Goal: Information Seeking & Learning: Compare options

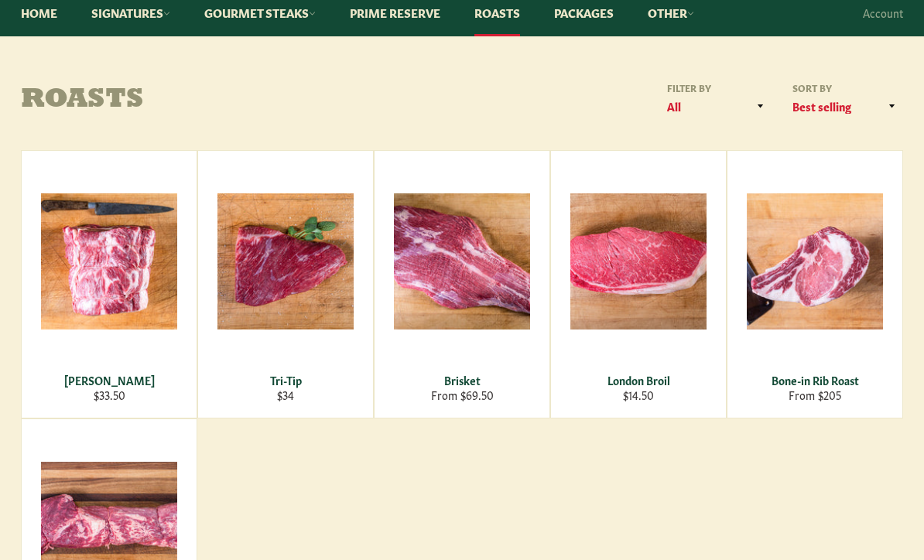
scroll to position [151, 0]
click at [288, 380] on div "Tri-Tip" at bounding box center [285, 380] width 155 height 15
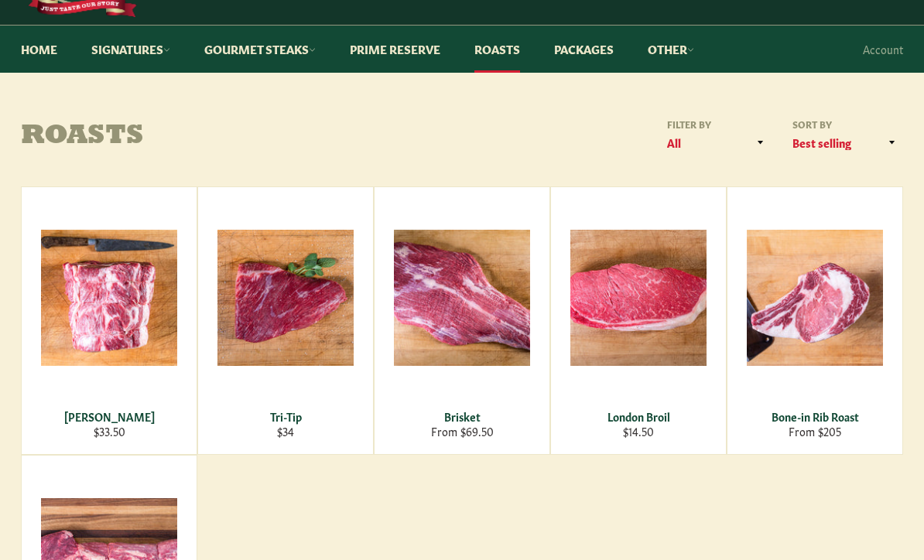
scroll to position [115, 0]
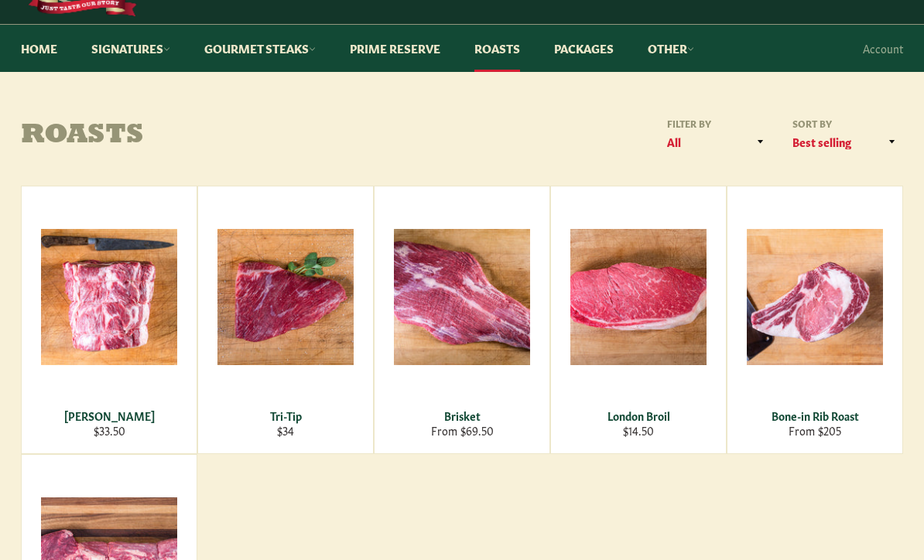
click at [833, 422] on div "Bone-in Rib Roast" at bounding box center [814, 415] width 155 height 15
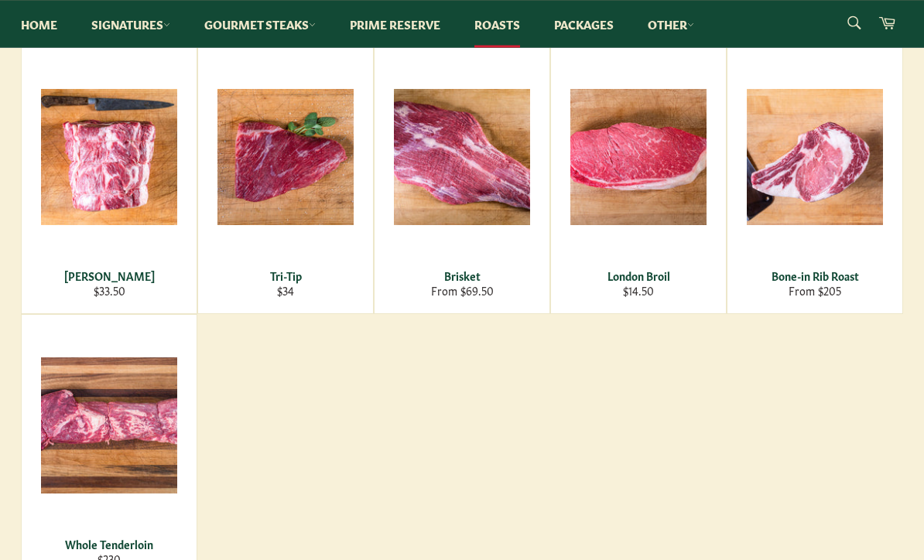
scroll to position [255, 0]
click at [124, 281] on div "[PERSON_NAME]" at bounding box center [109, 275] width 155 height 15
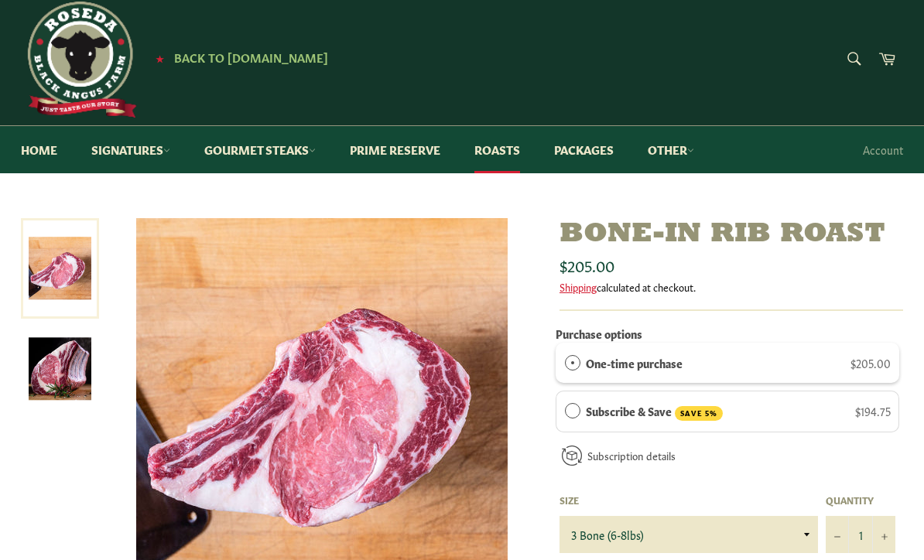
scroll to position [13, 0]
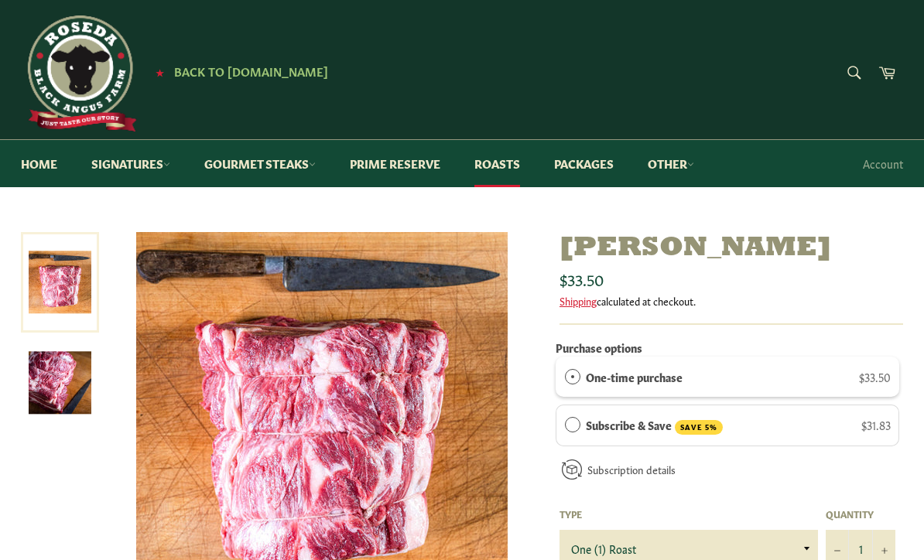
click at [77, 287] on link at bounding box center [60, 282] width 78 height 101
click at [63, 376] on img at bounding box center [60, 382] width 63 height 63
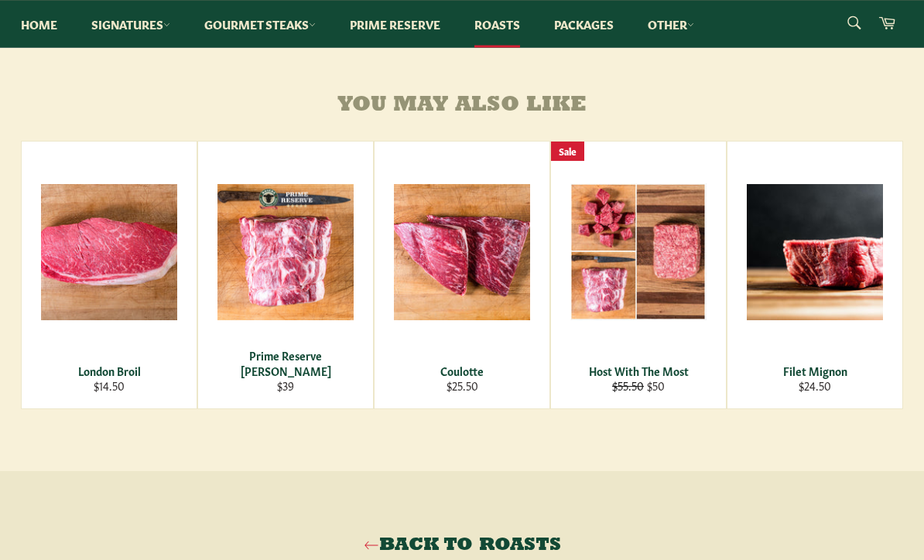
scroll to position [865, 0]
click at [411, 559] on div "Back to Roasts" at bounding box center [462, 545] width 924 height 149
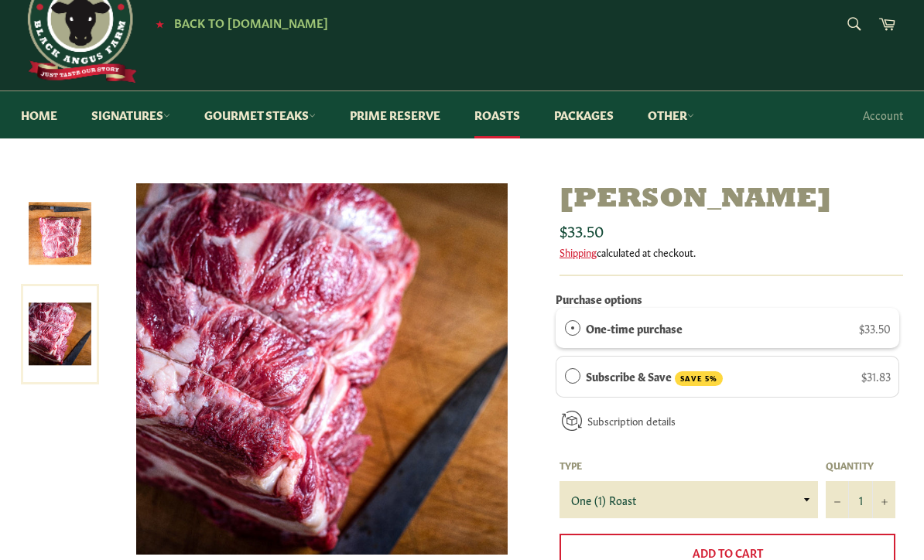
scroll to position [0, 0]
